Goal: Go to known website: Go to known website

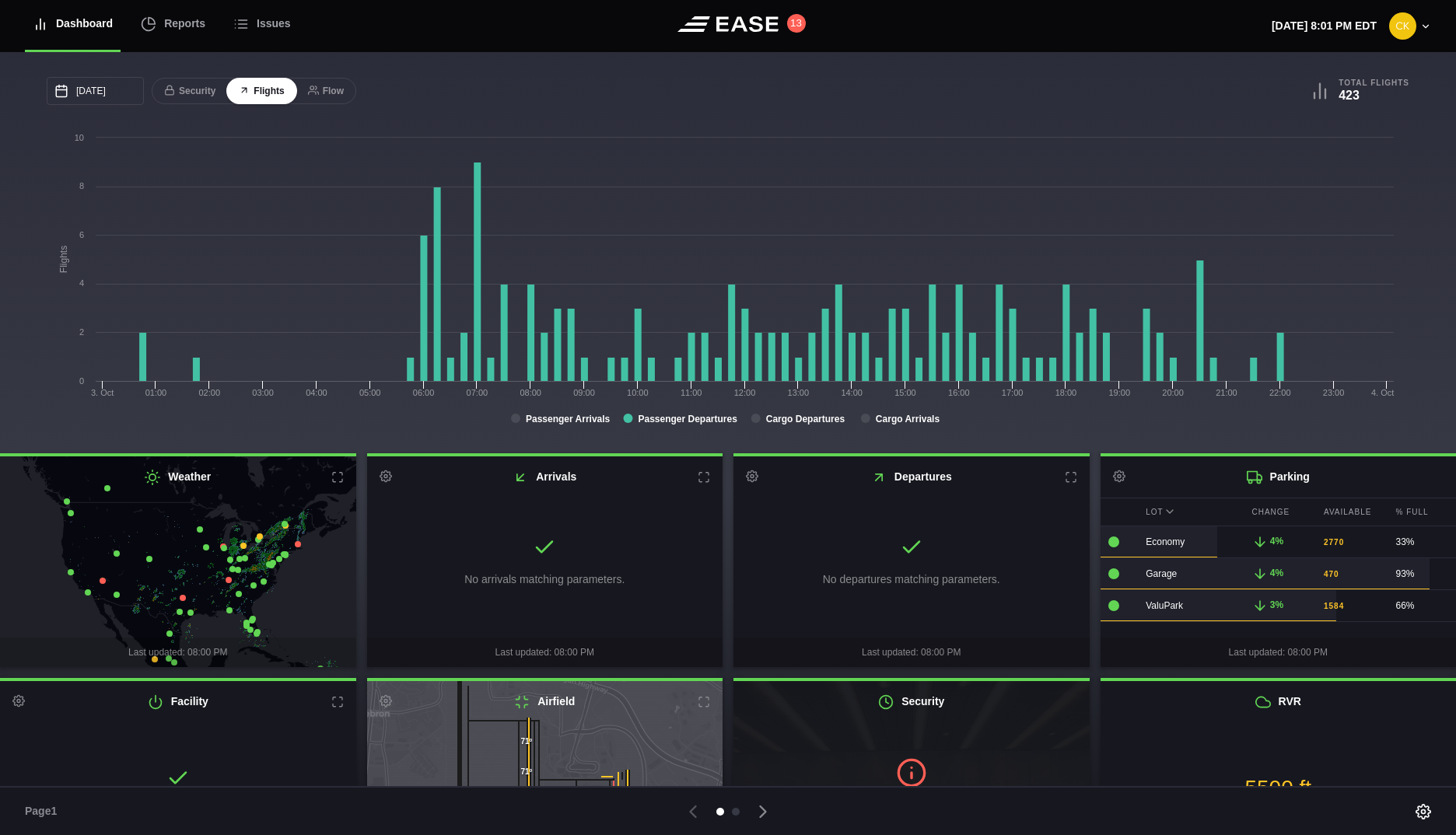
click at [1189, 408] on rect at bounding box center [724, 286] width 1355 height 311
